Goal: Information Seeking & Learning: Learn about a topic

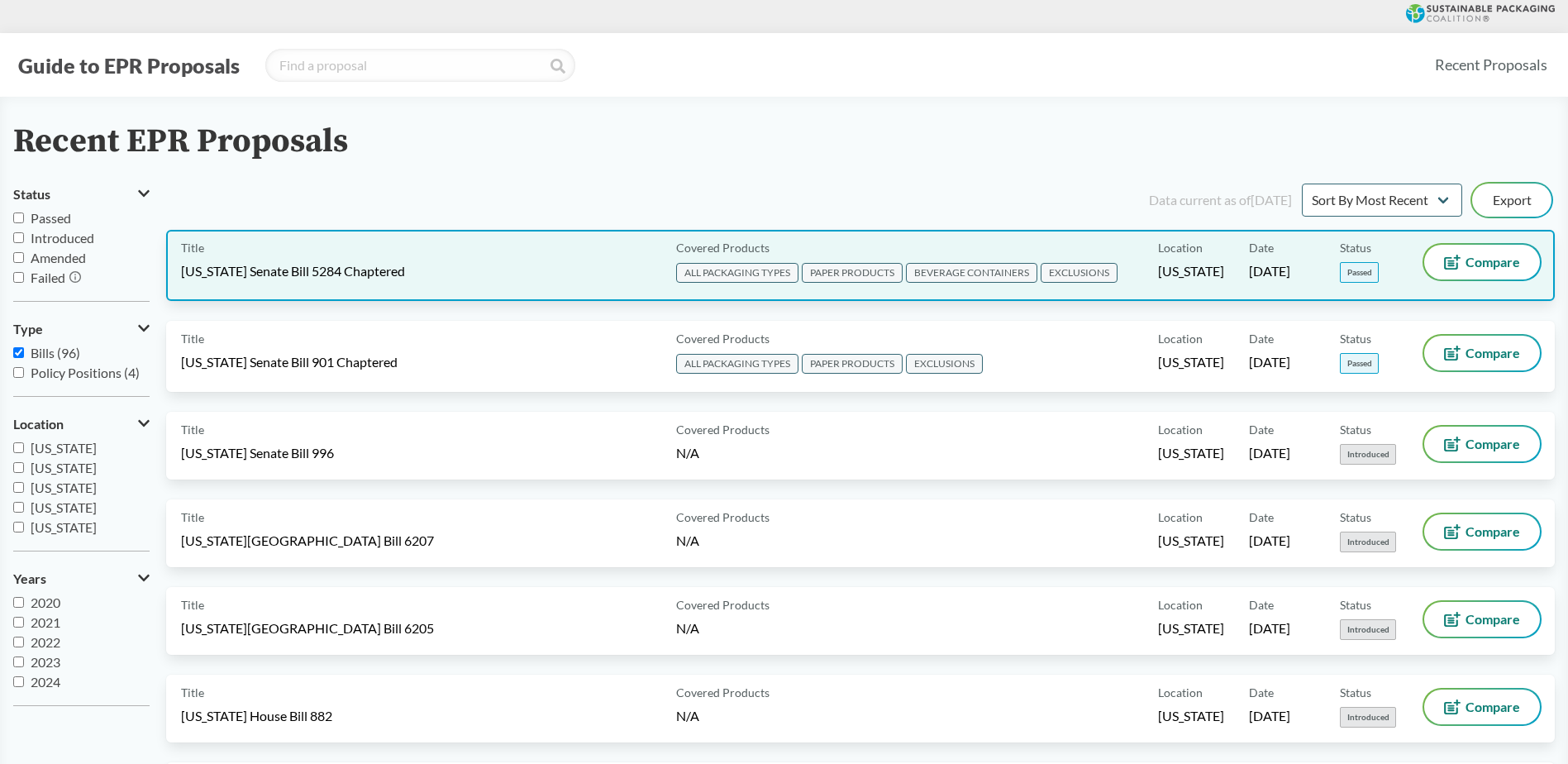
click at [386, 270] on span "[US_STATE] Senate Bill 5284 Chaptered" at bounding box center [293, 271] width 224 height 18
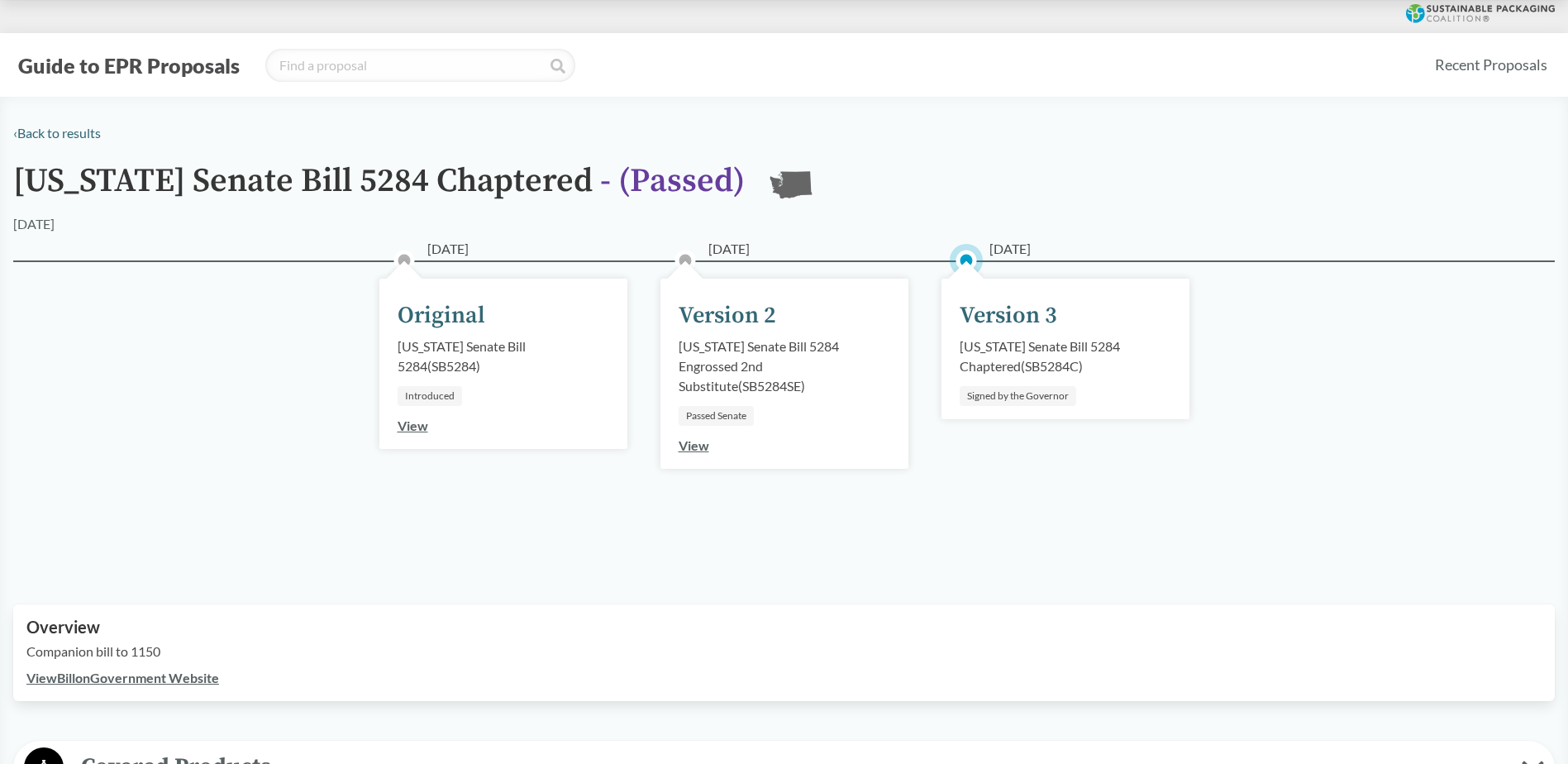
scroll to position [248, 0]
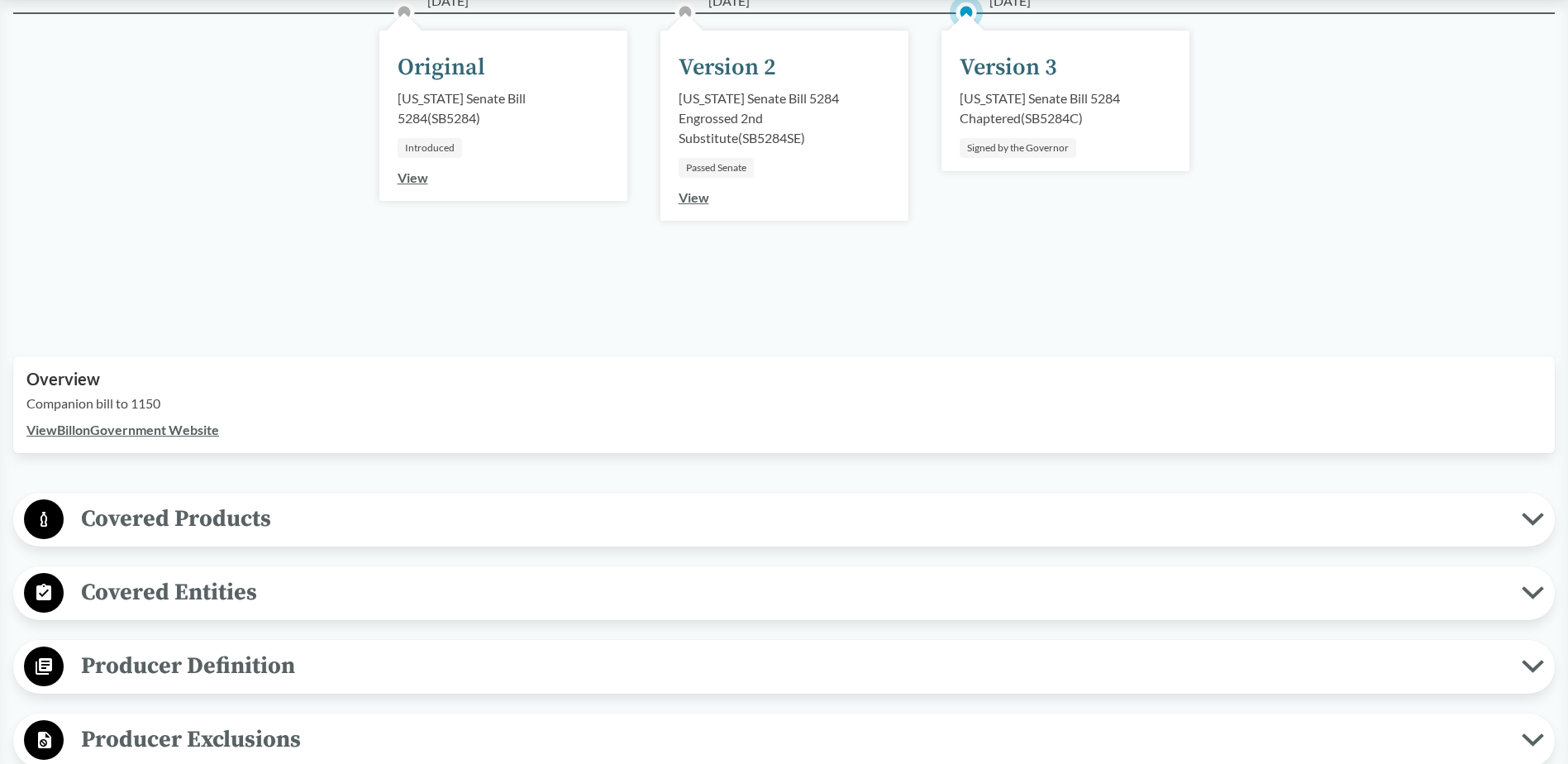
click at [240, 508] on span "Covered Products" at bounding box center [792, 519] width 1458 height 37
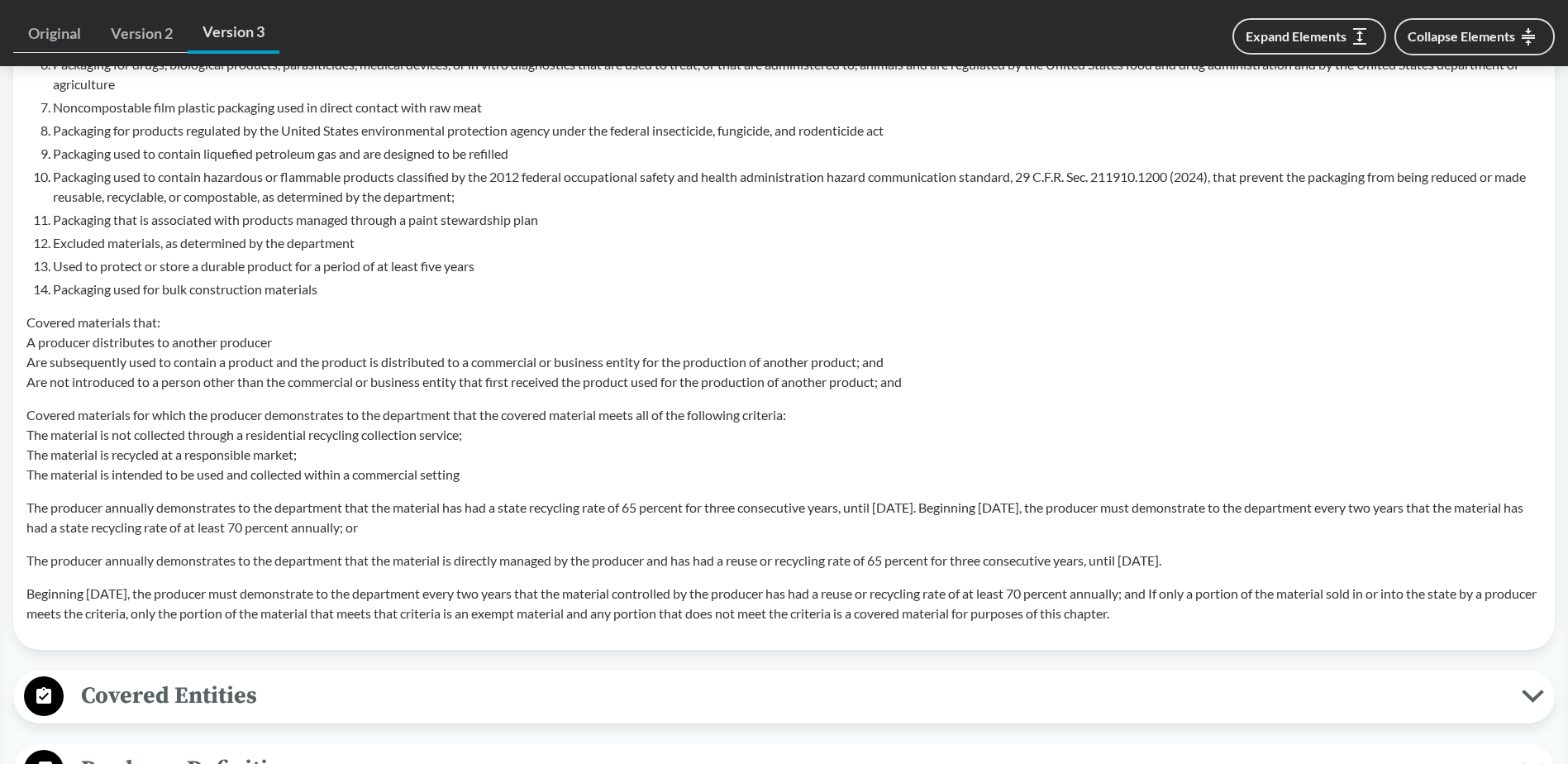
scroll to position [1735, 0]
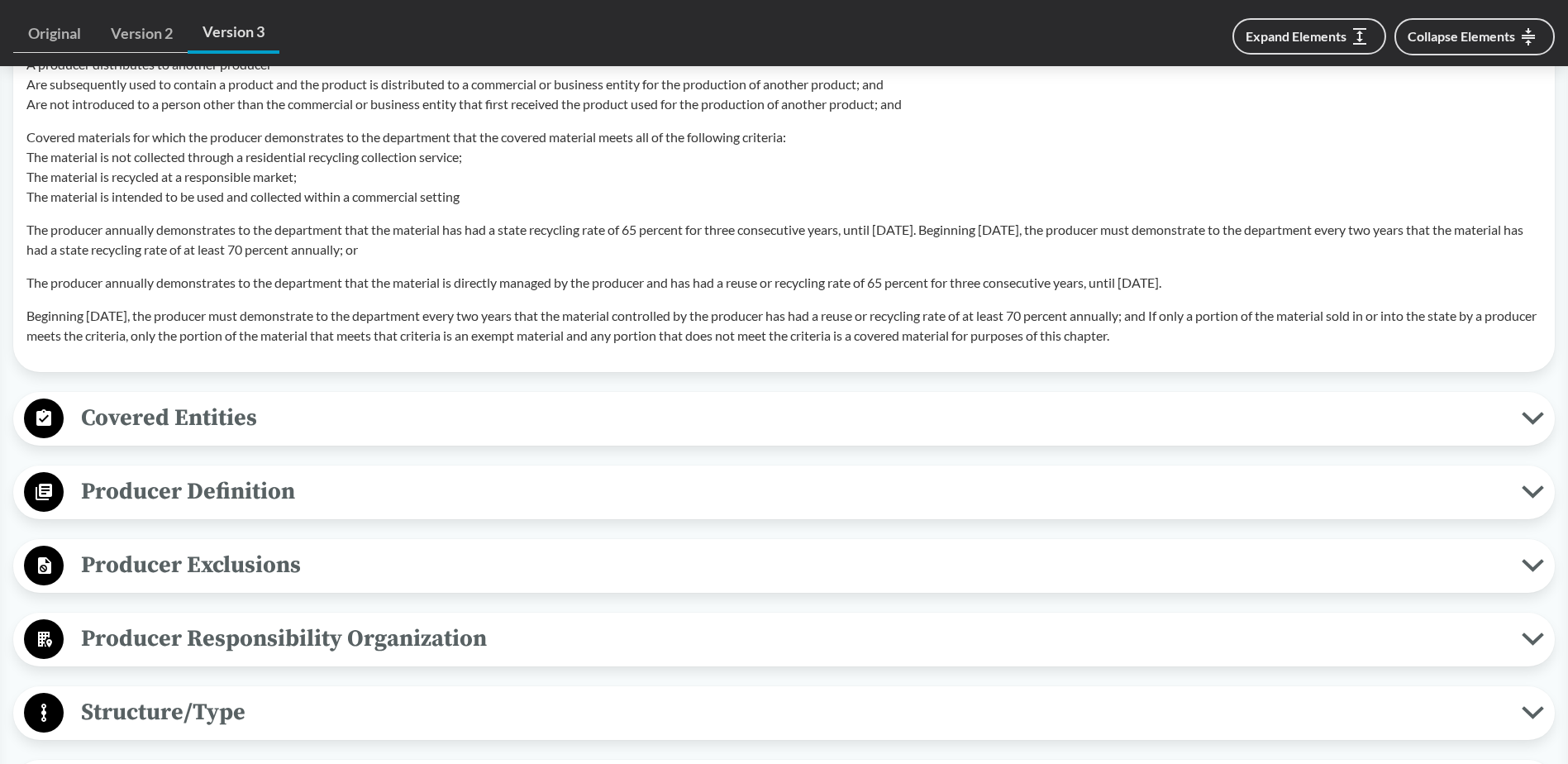
click at [238, 422] on span "Covered Entities" at bounding box center [792, 418] width 1458 height 37
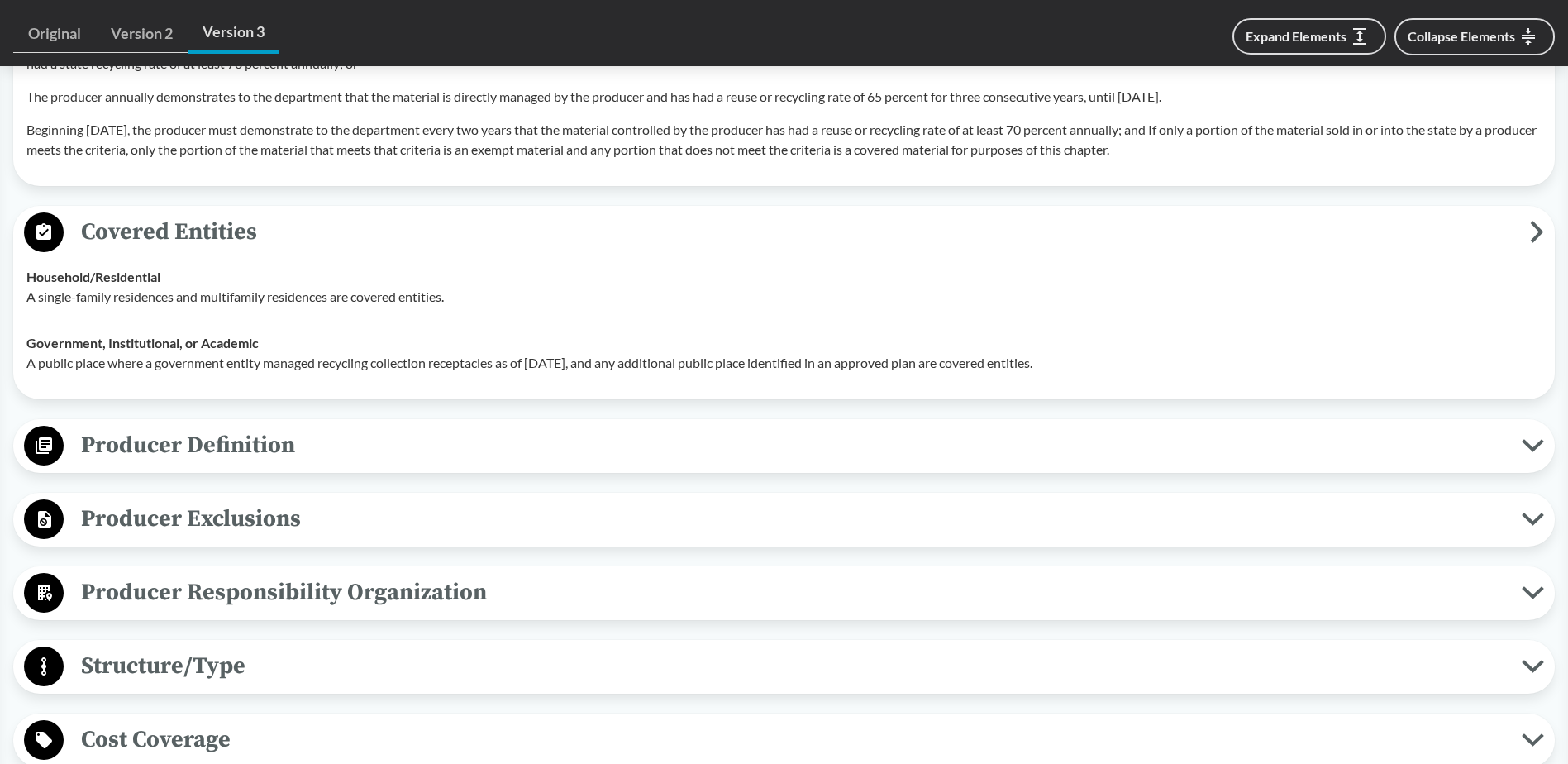
scroll to position [2067, 0]
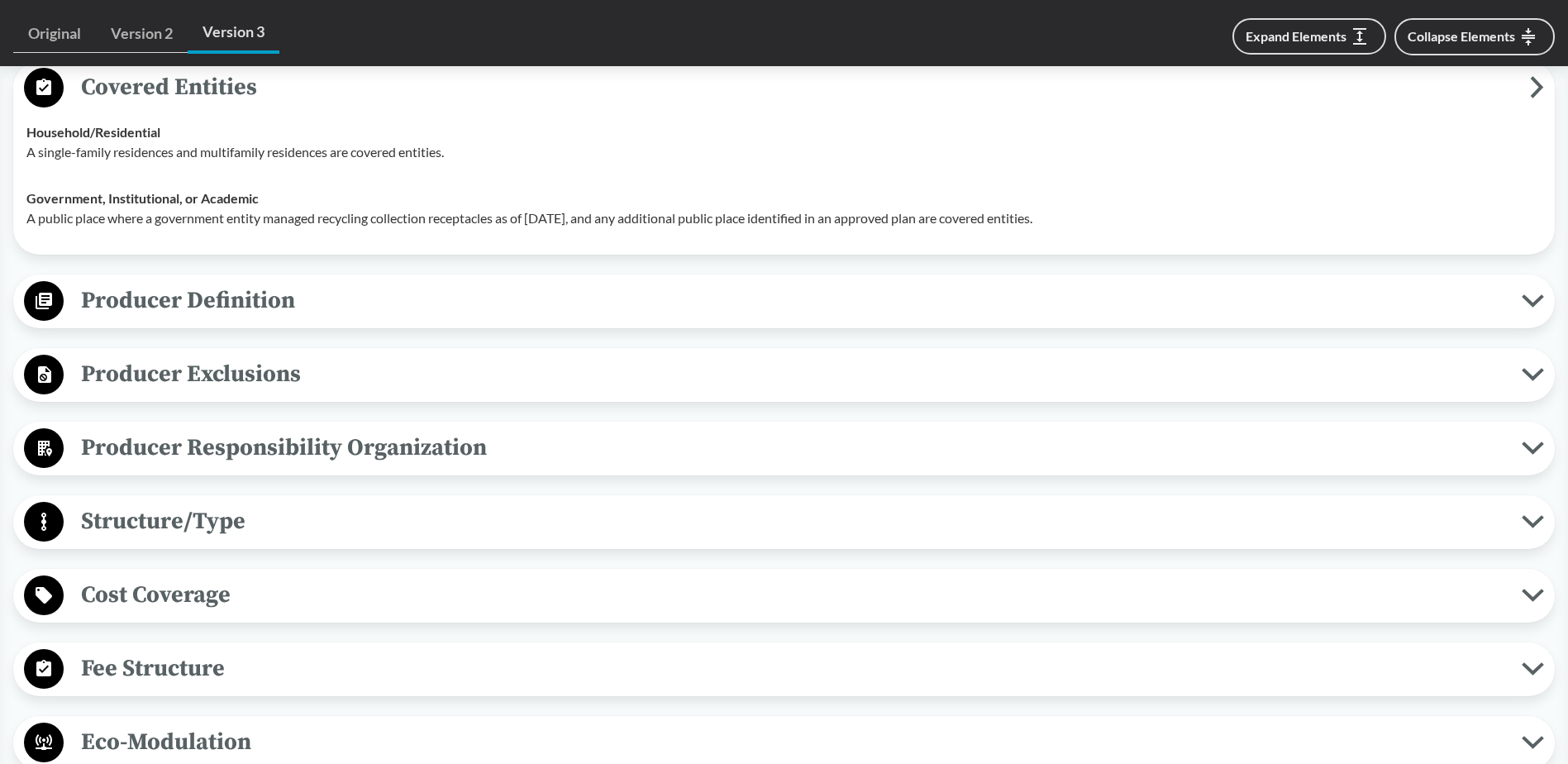
click at [237, 291] on span "Producer Definition" at bounding box center [792, 301] width 1458 height 37
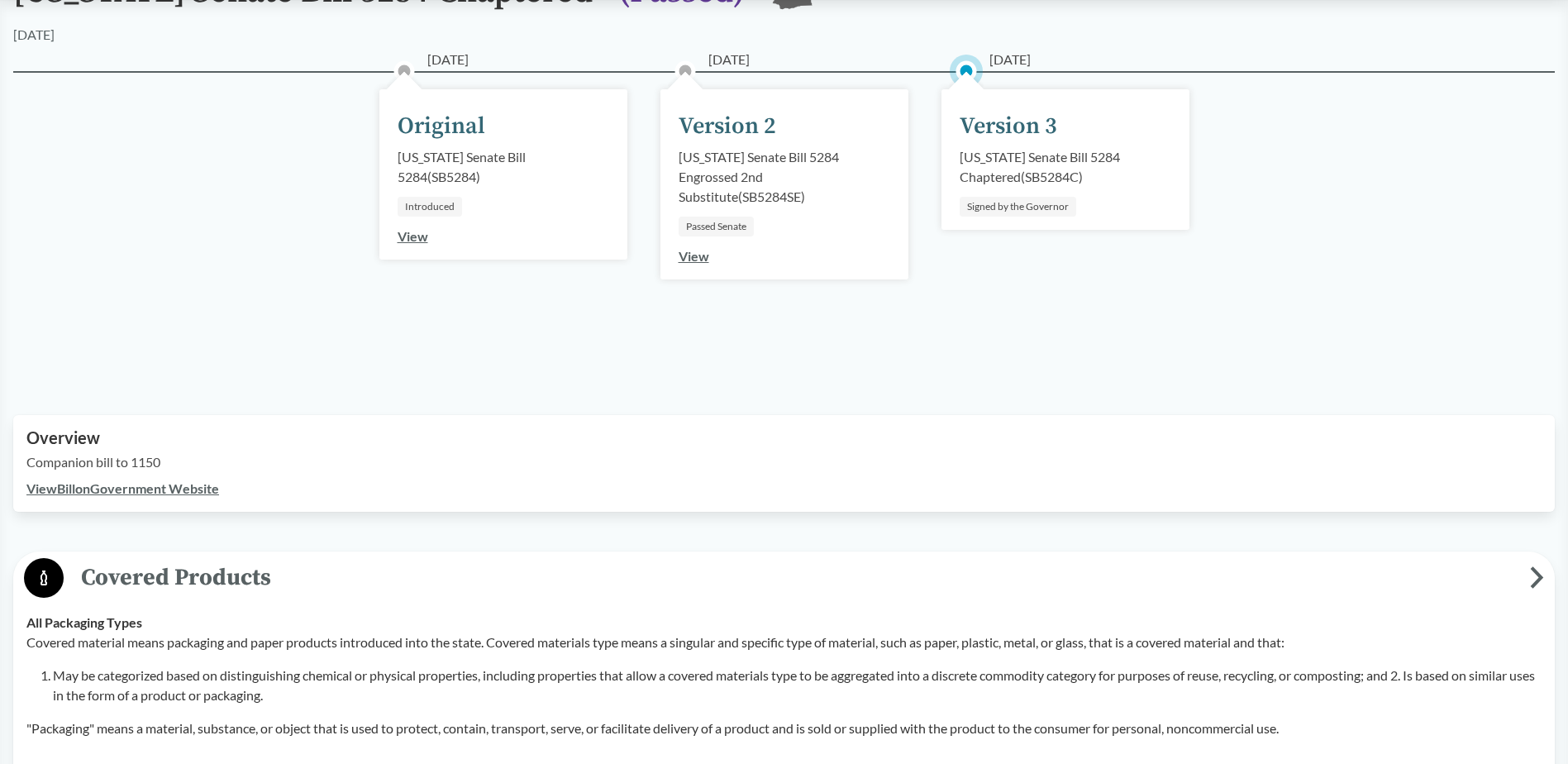
scroll to position [166, 0]
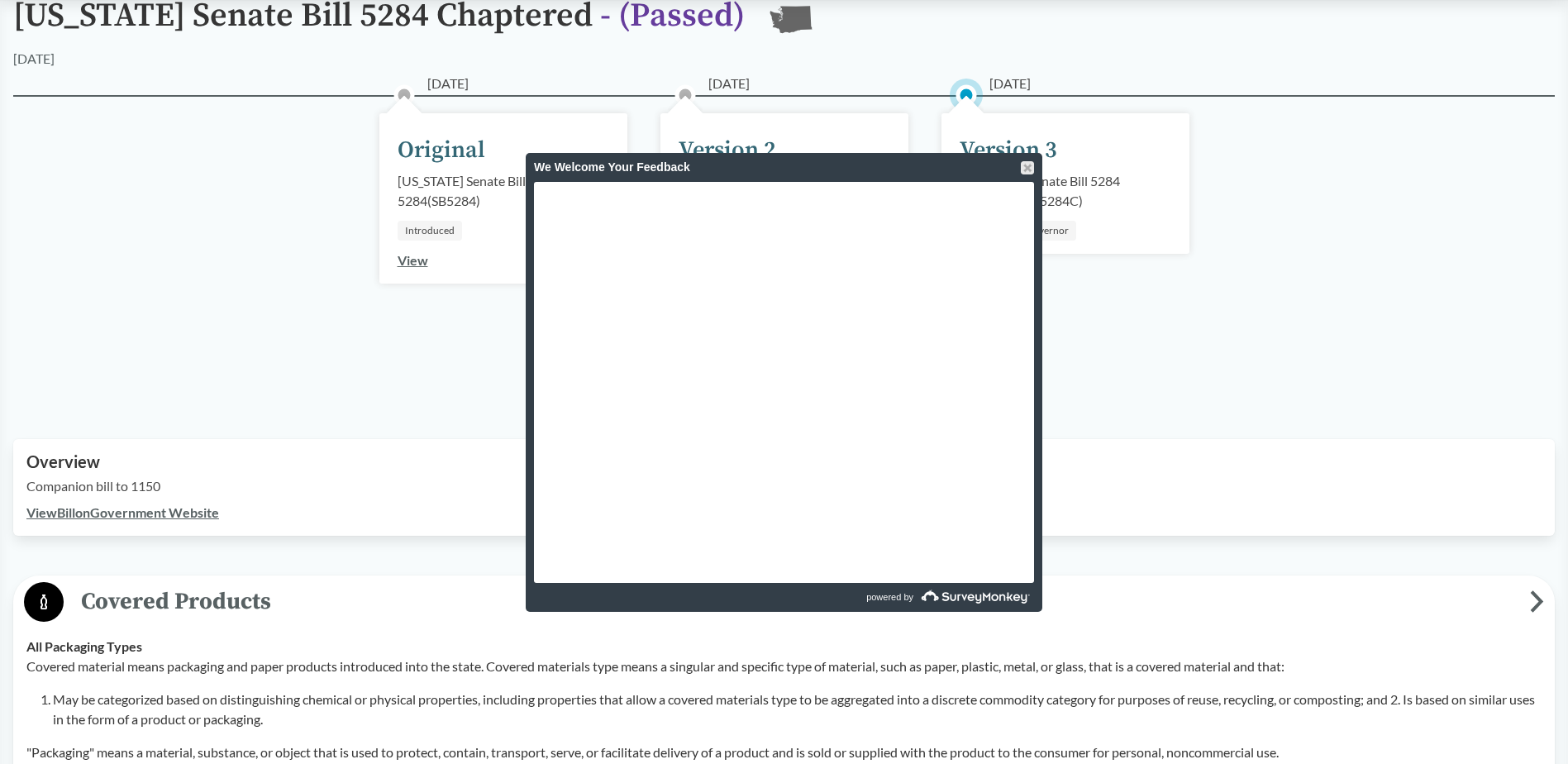
click at [264, 664] on p "Covered material means packaging and paper products introduced into the state. …" at bounding box center [784, 666] width 1515 height 20
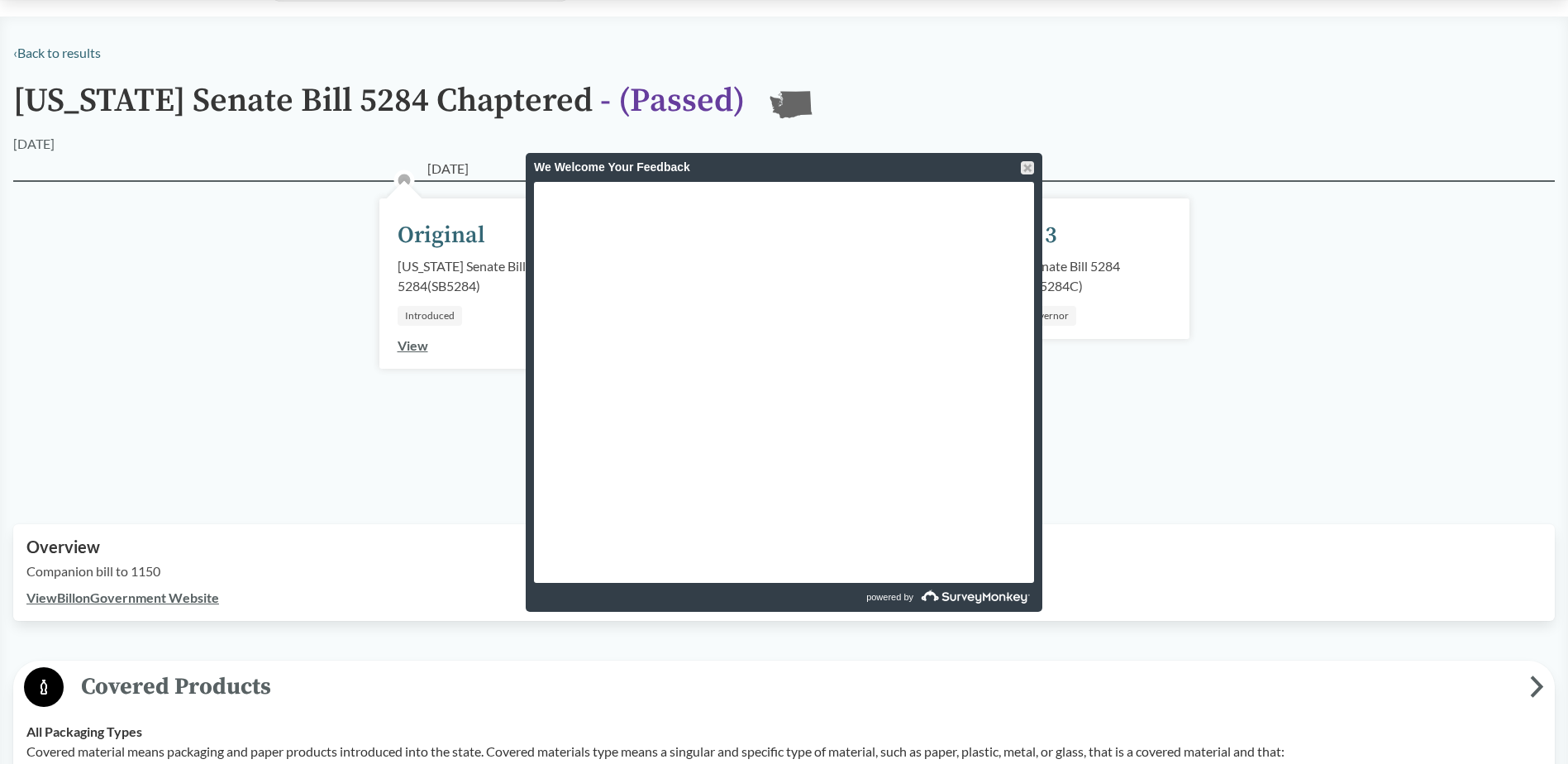
scroll to position [0, 0]
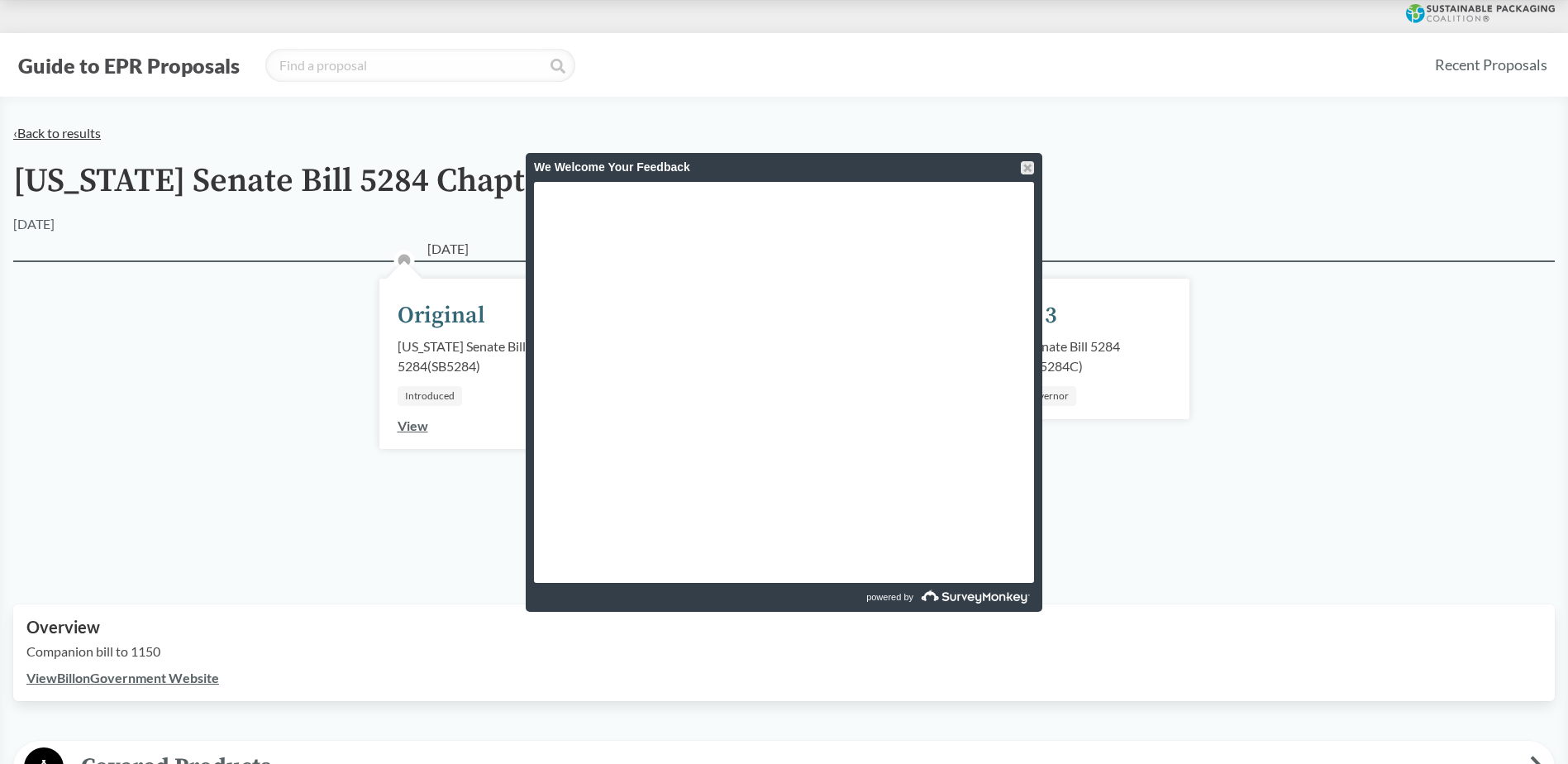
click at [38, 127] on link "‹ Back to results" at bounding box center [57, 133] width 87 height 16
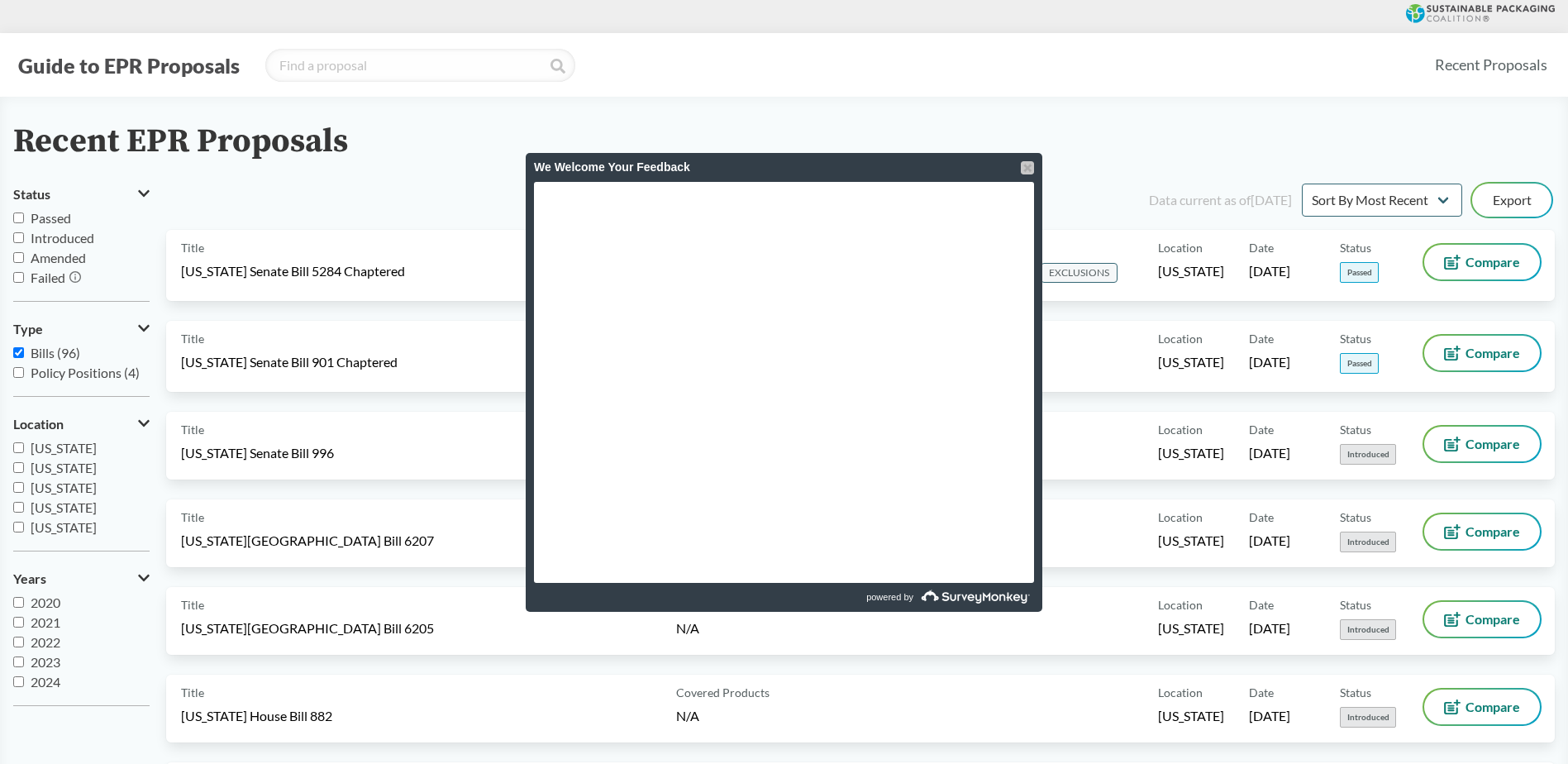
click at [1025, 164] on div at bounding box center [1027, 167] width 13 height 13
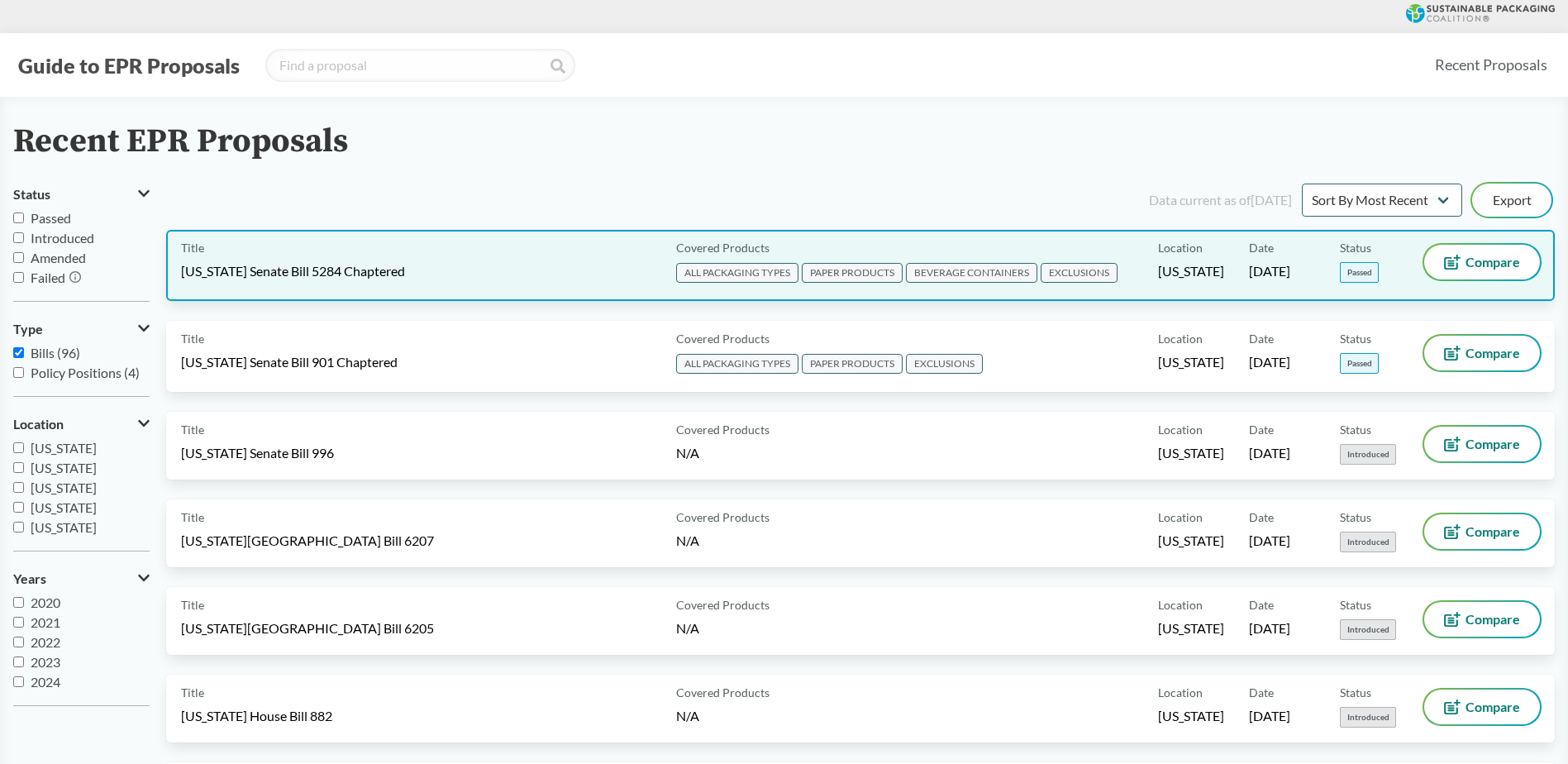
click at [358, 267] on span "[US_STATE] Senate Bill 5284 Chaptered" at bounding box center [293, 271] width 224 height 18
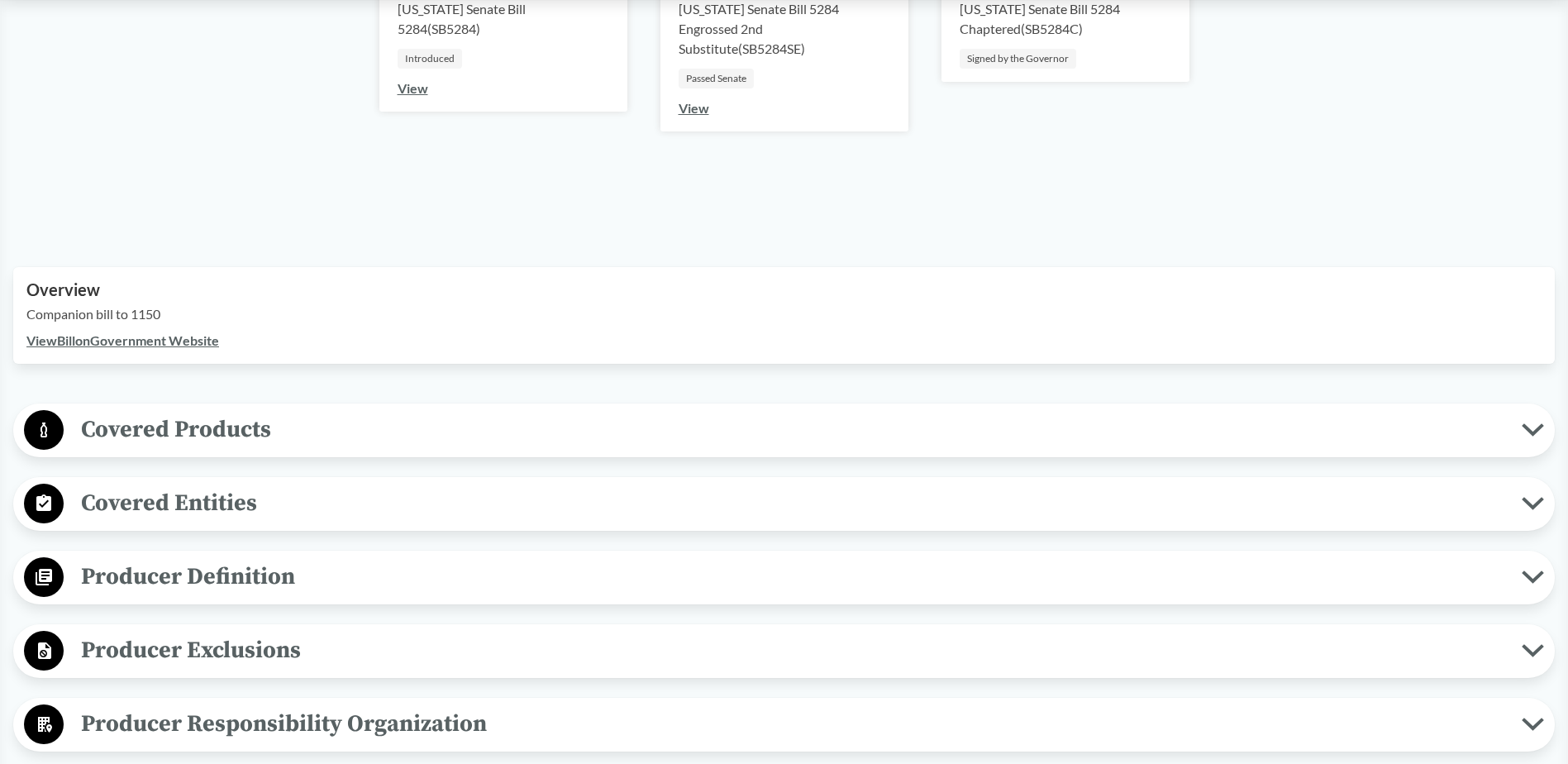
scroll to position [83, 0]
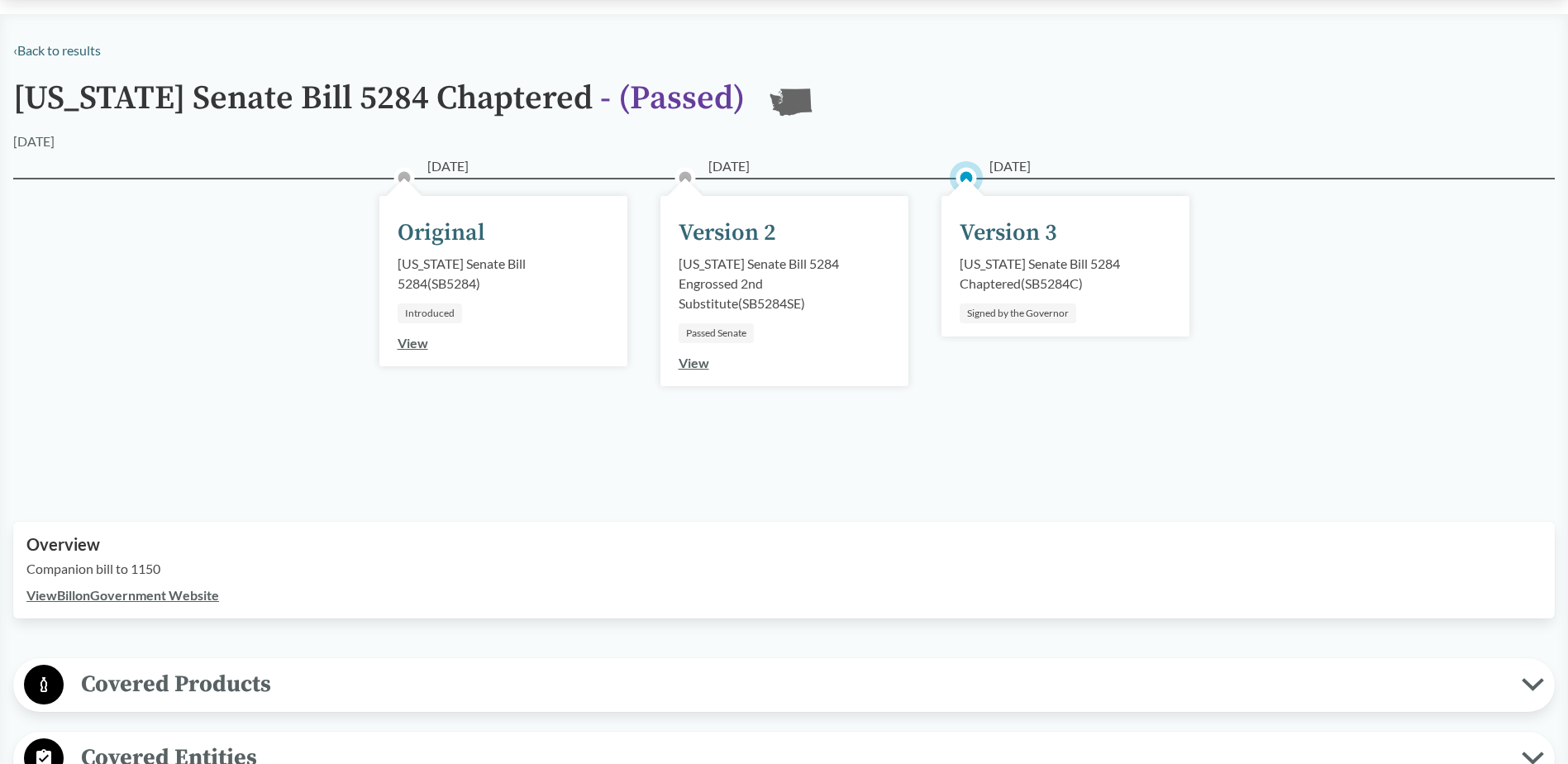
click at [181, 599] on link "View Bill on Government Website" at bounding box center [123, 595] width 192 height 16
drag, startPoint x: 961, startPoint y: 262, endPoint x: 1150, endPoint y: 269, distance: 189.1
click at [1150, 269] on div "[US_STATE] Senate Bill 5284 Chaptered ( SB5284C )" at bounding box center [1066, 273] width 212 height 40
drag, startPoint x: 1150, startPoint y: 269, endPoint x: 1078, endPoint y: 259, distance: 72.7
copy div "[US_STATE] Senate Bill 5284"
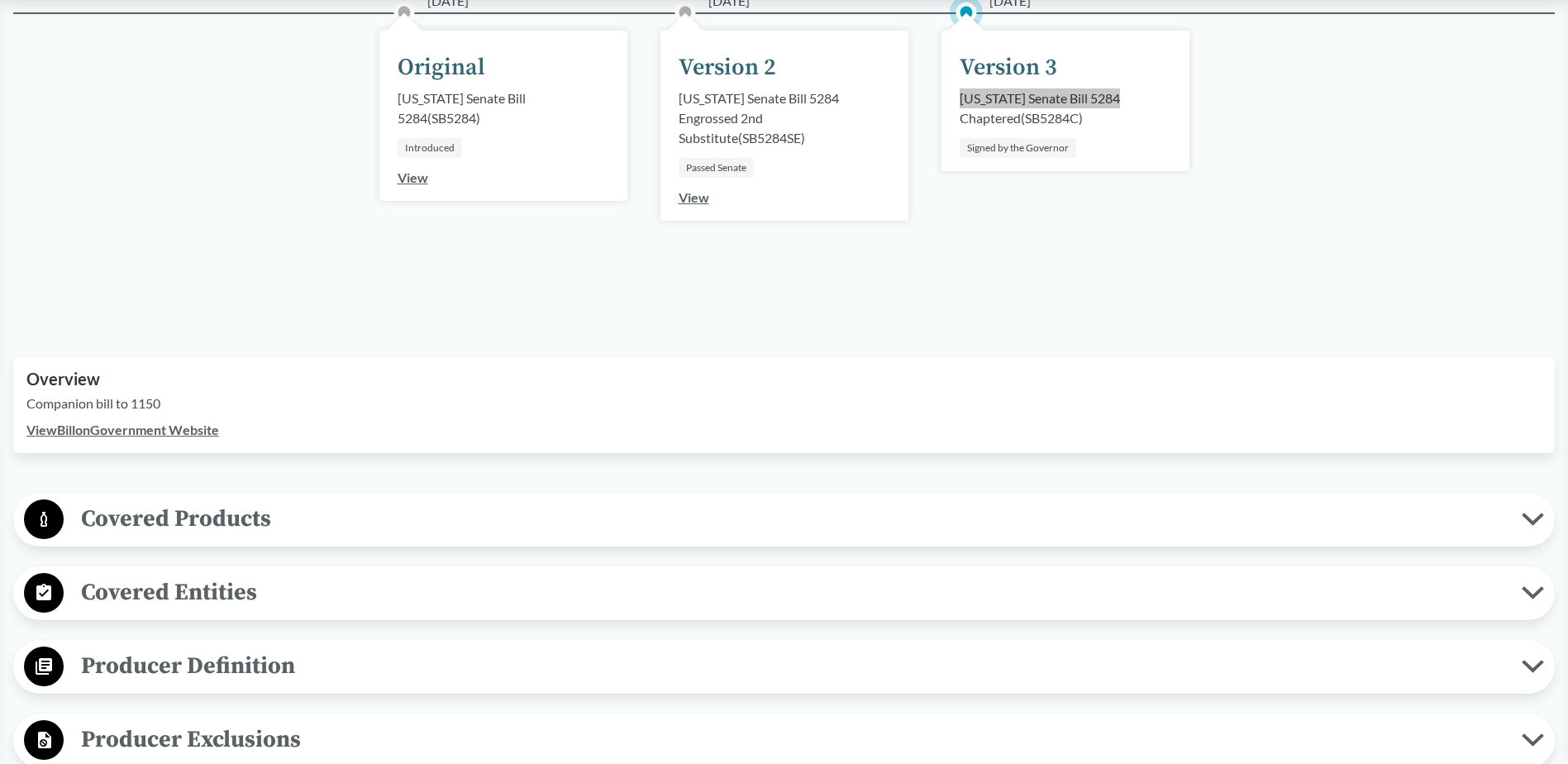
scroll to position [0, 0]
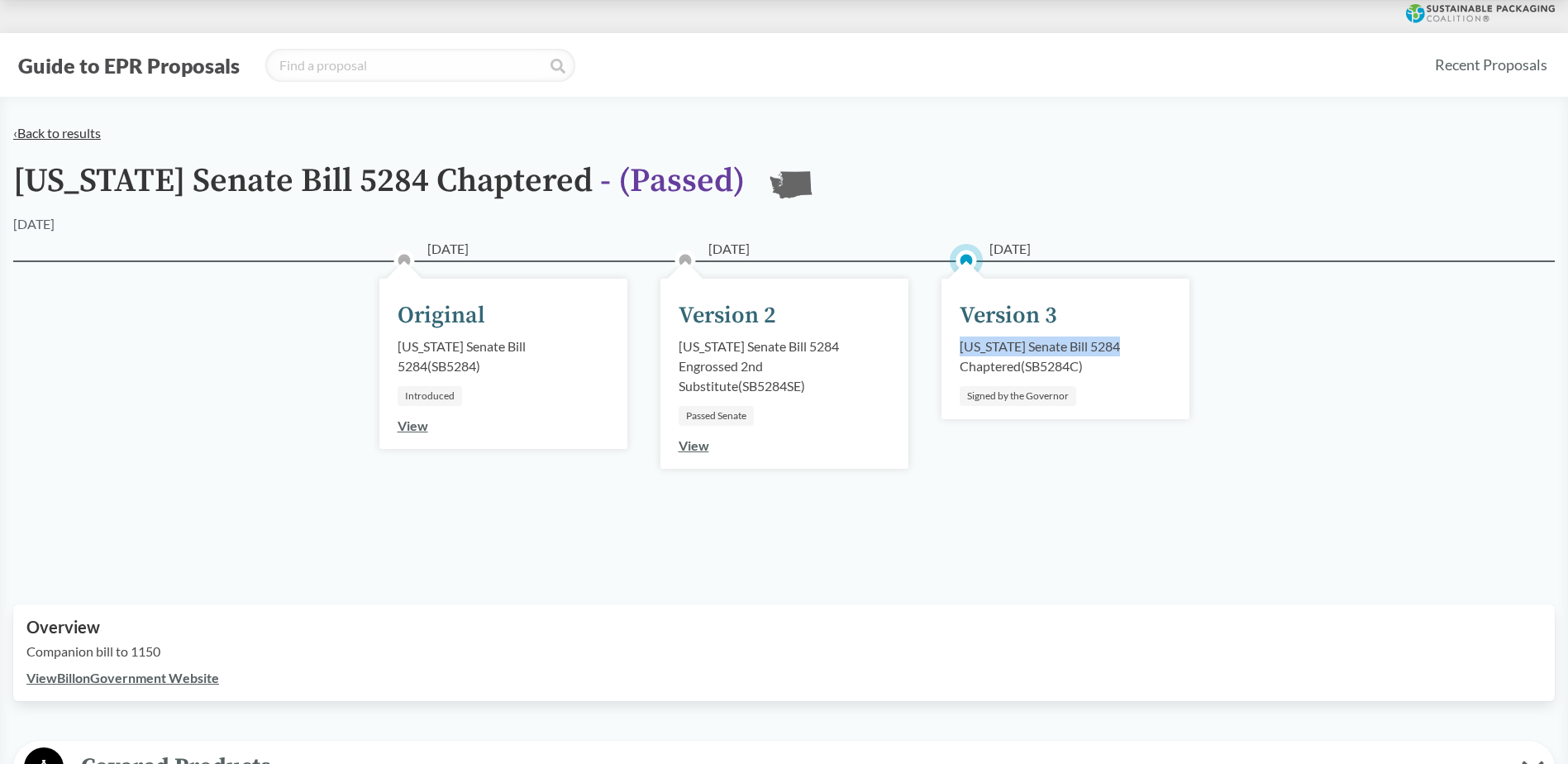
click at [61, 131] on link "‹ Back to results" at bounding box center [57, 133] width 87 height 16
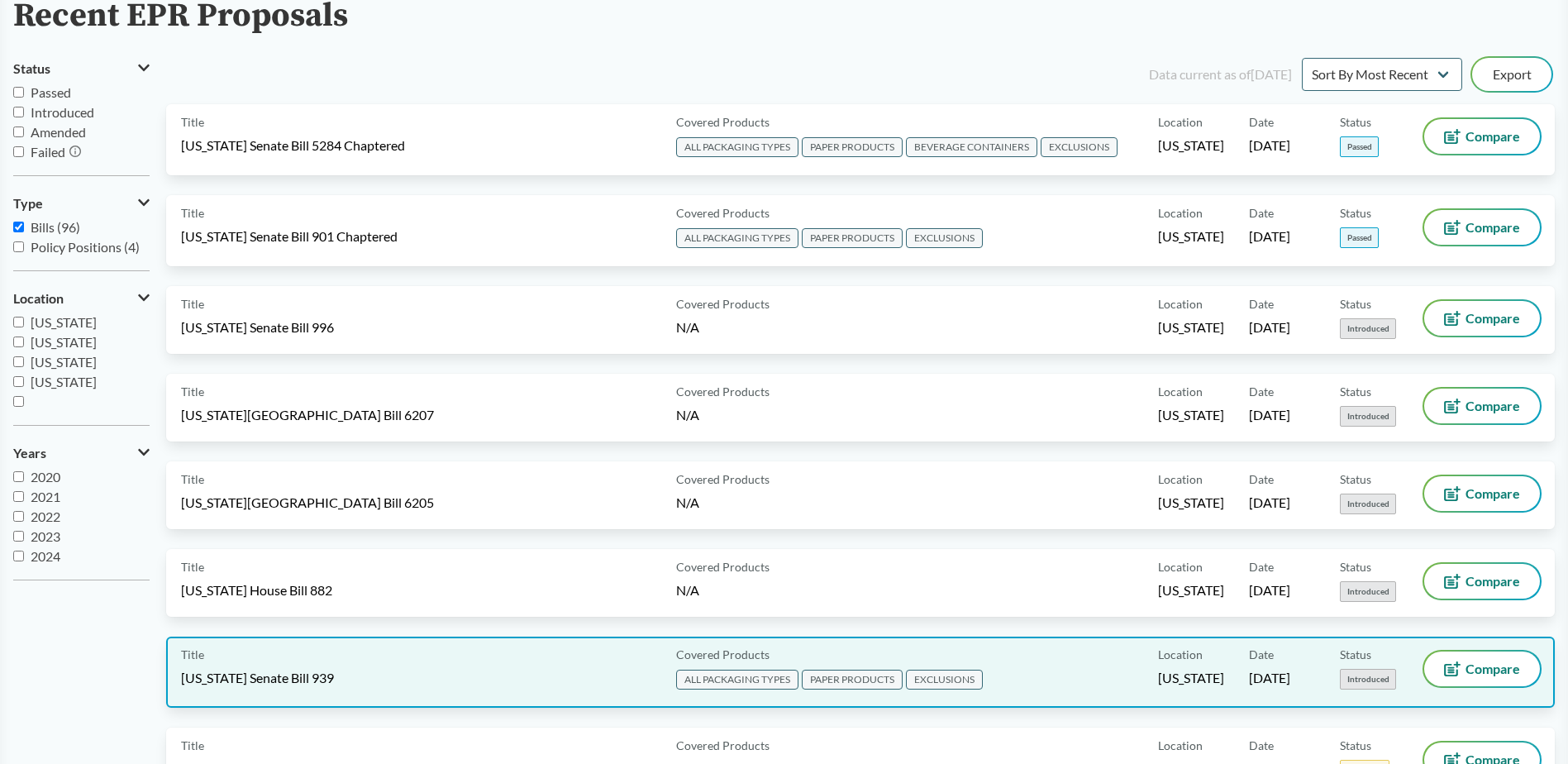
scroll to position [8424, 0]
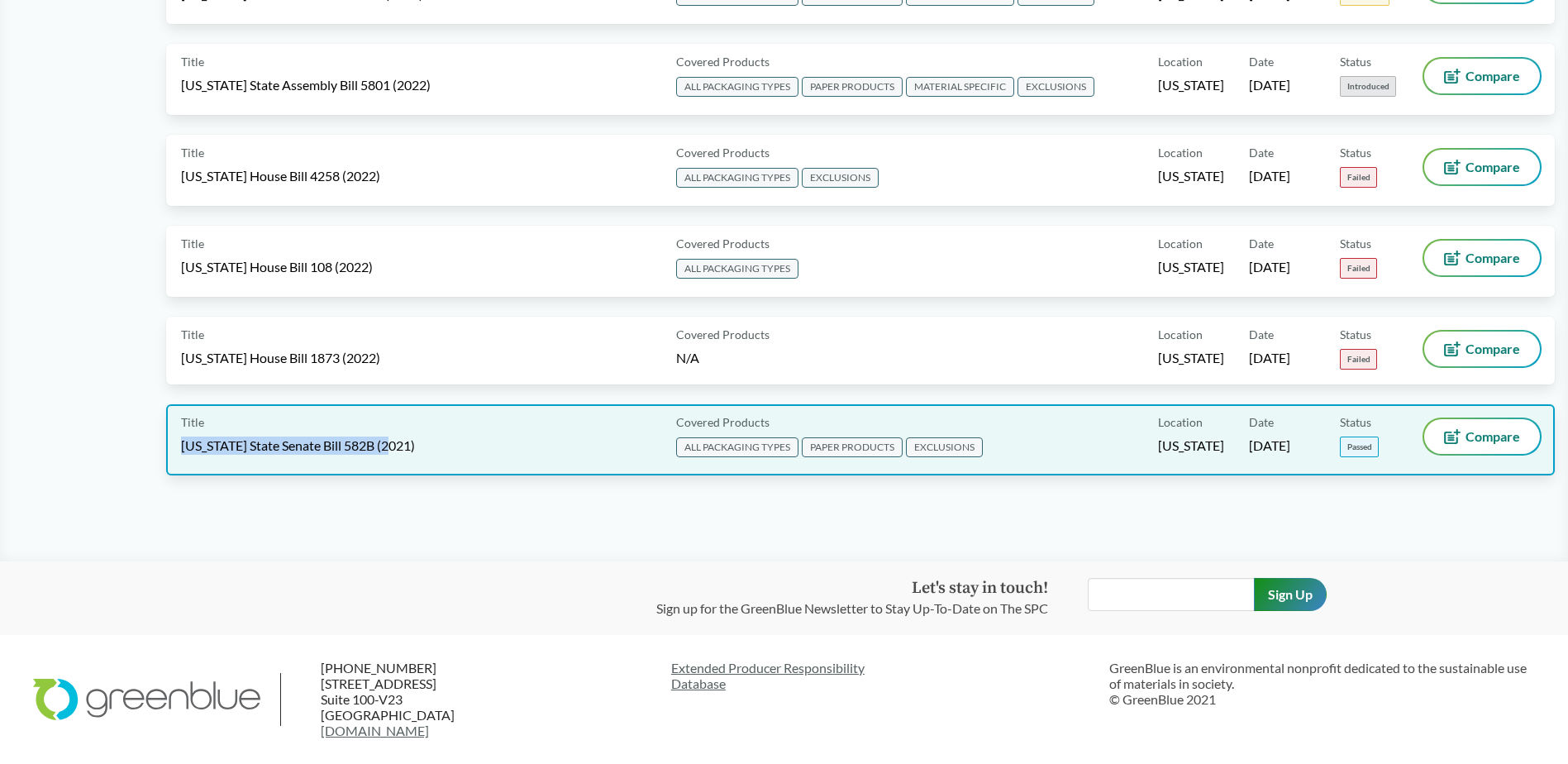
drag, startPoint x: 441, startPoint y: 443, endPoint x: 183, endPoint y: 449, distance: 258.1
click at [183, 449] on div "Title [US_STATE] State Senate Bill 582B (2021)" at bounding box center [425, 440] width 489 height 41
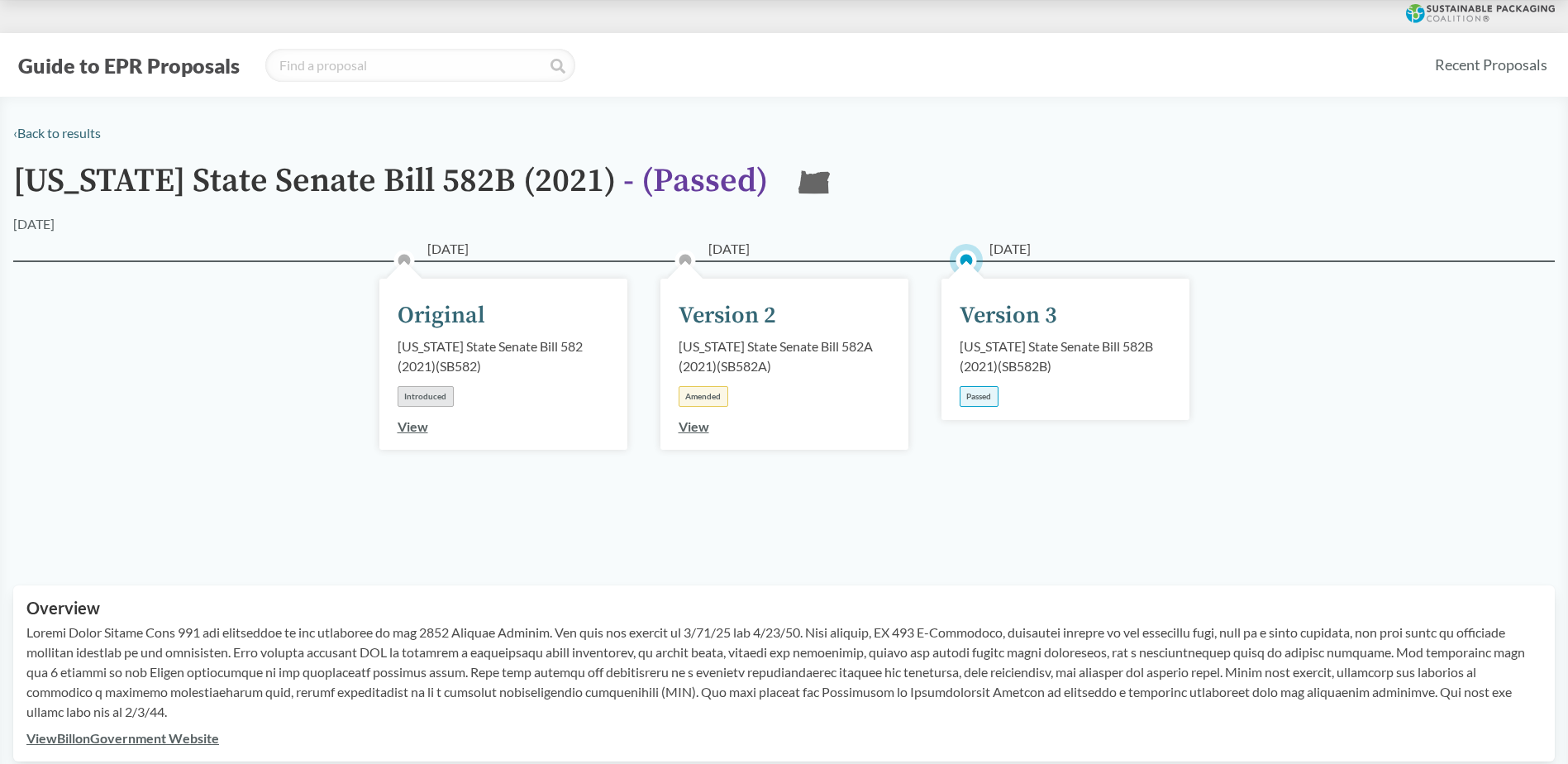
drag, startPoint x: 181, startPoint y: 446, endPoint x: 333, endPoint y: 581, distance: 203.3
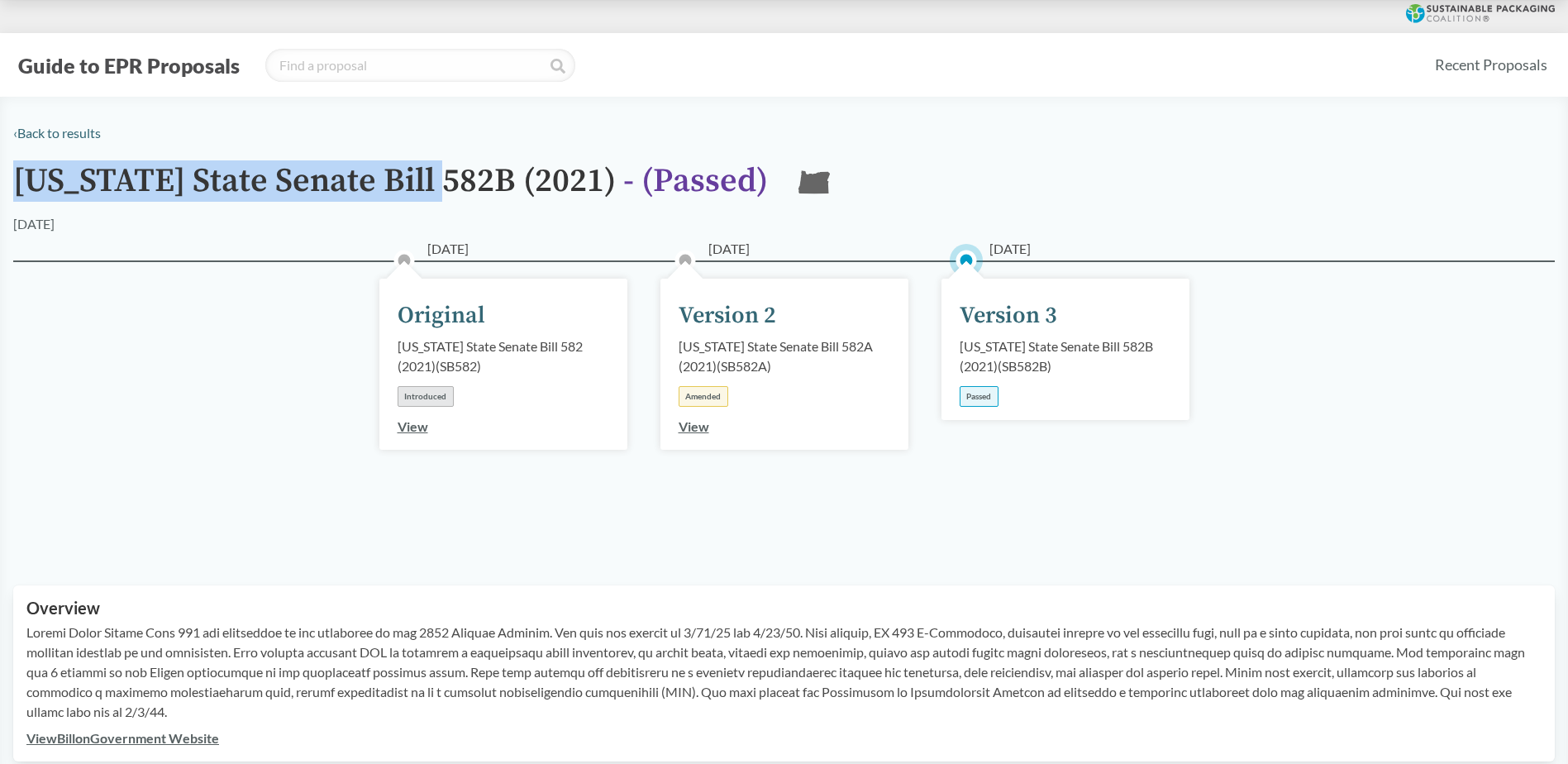
drag, startPoint x: 12, startPoint y: 183, endPoint x: 453, endPoint y: 183, distance: 441.0
drag, startPoint x: 453, startPoint y: 183, endPoint x: 409, endPoint y: 173, distance: 45.1
copy h1 "[US_STATE] State Senate Bill 582B"
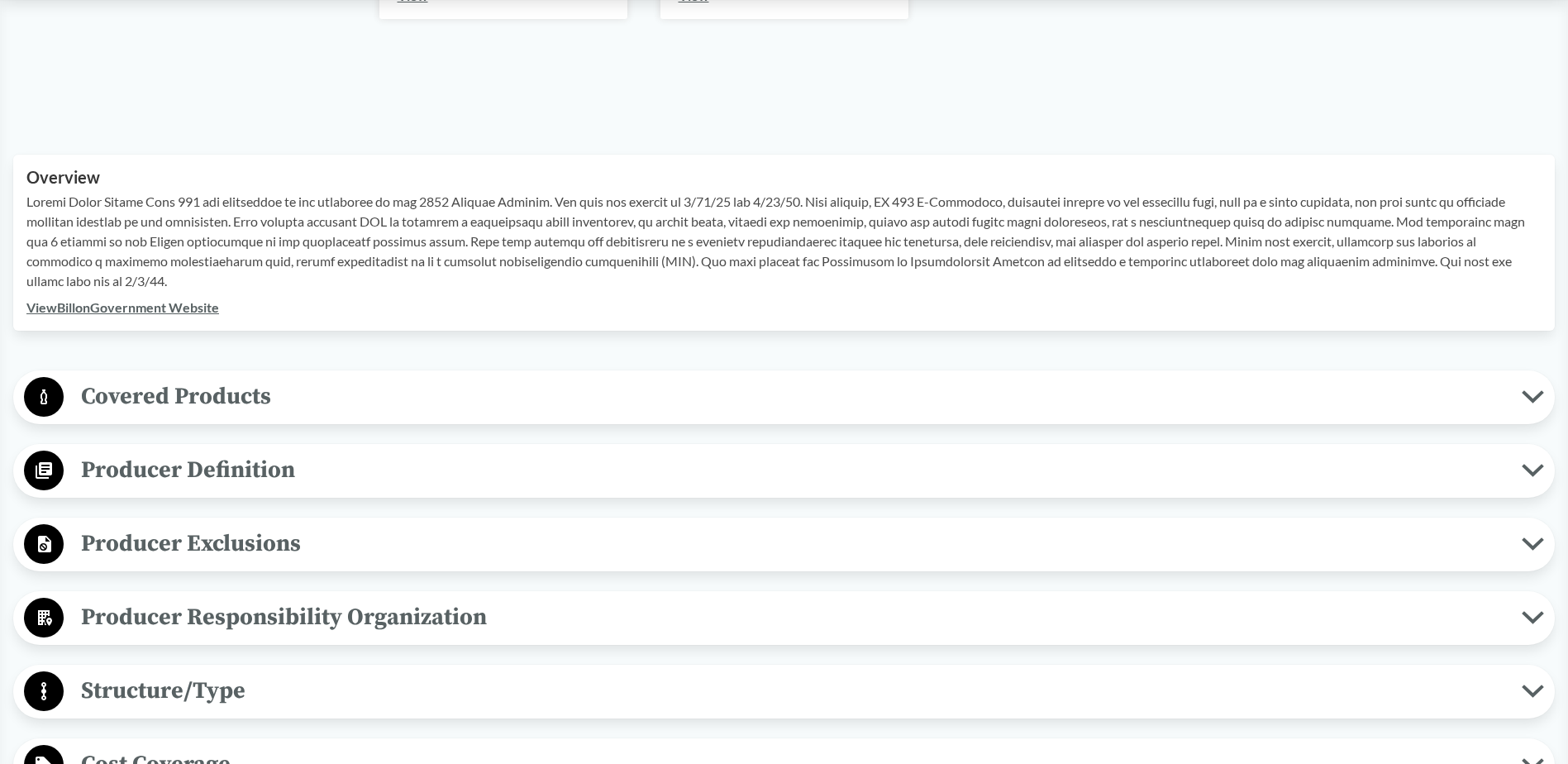
scroll to position [496, 0]
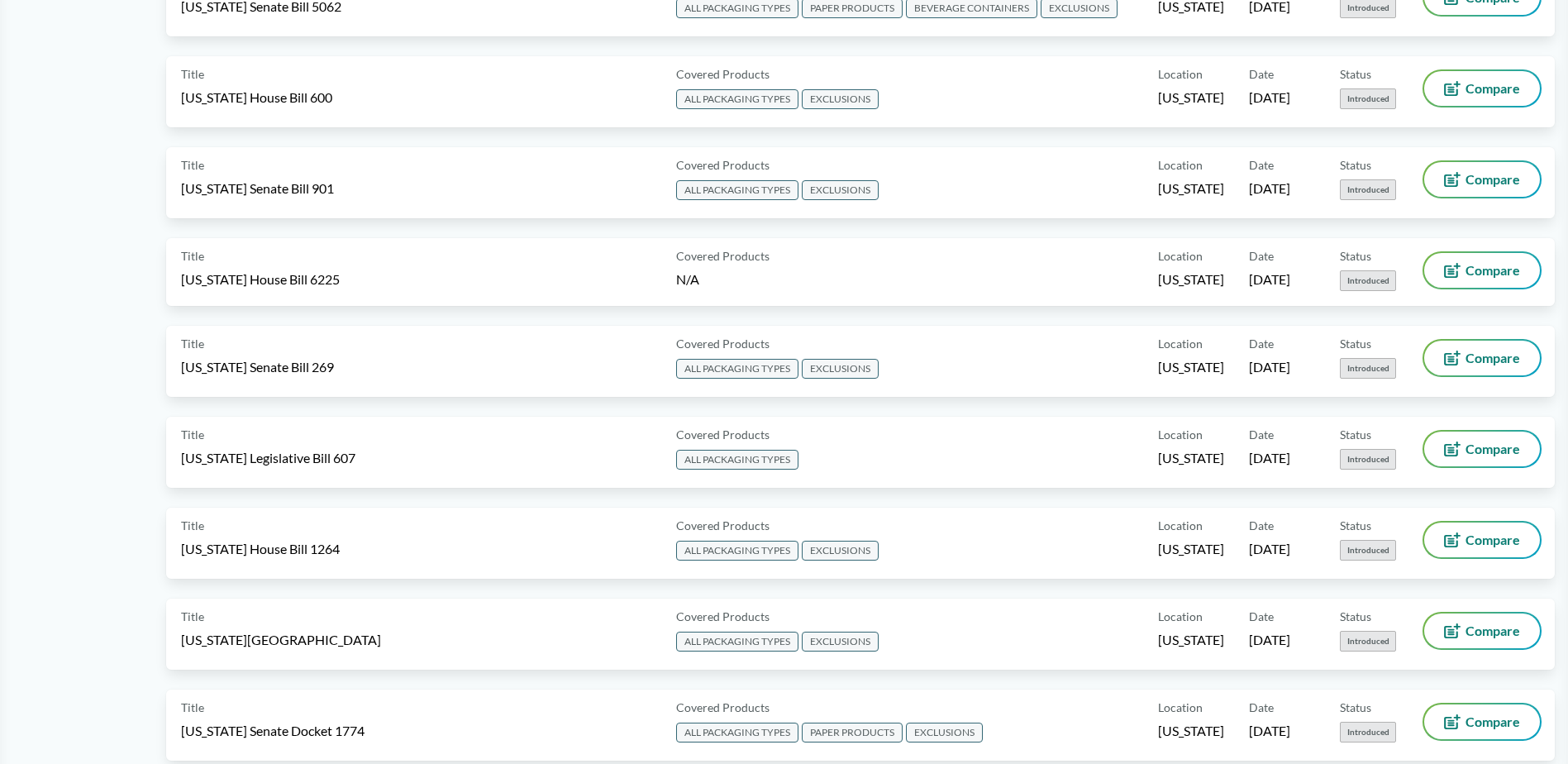
scroll to position [1405, 0]
